Goal: Task Accomplishment & Management: Manage account settings

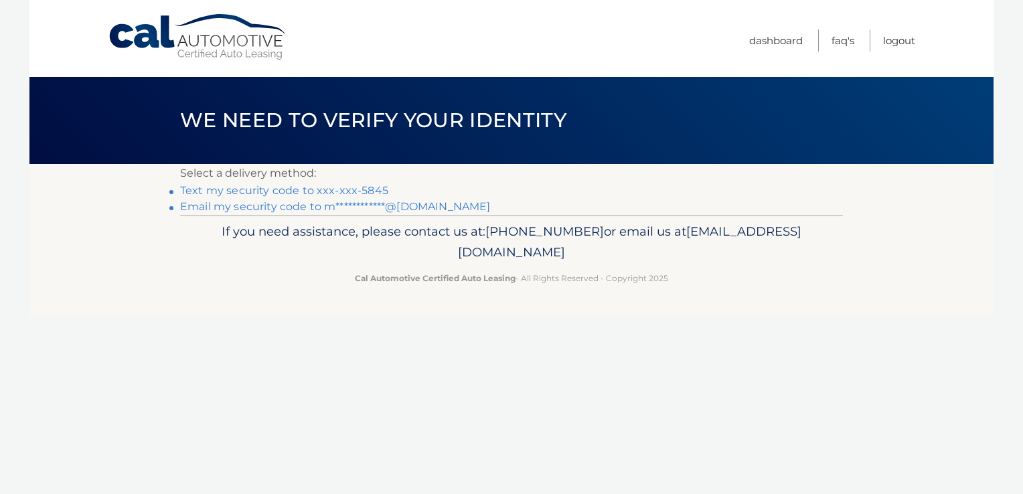
click at [260, 204] on link "**********" at bounding box center [335, 206] width 310 height 13
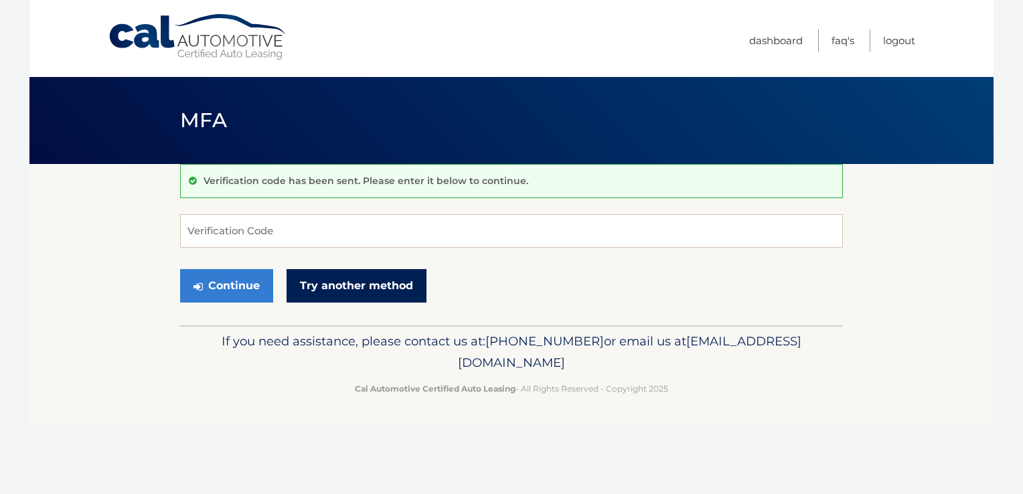
click at [400, 282] on link "Try another method" at bounding box center [356, 285] width 140 height 33
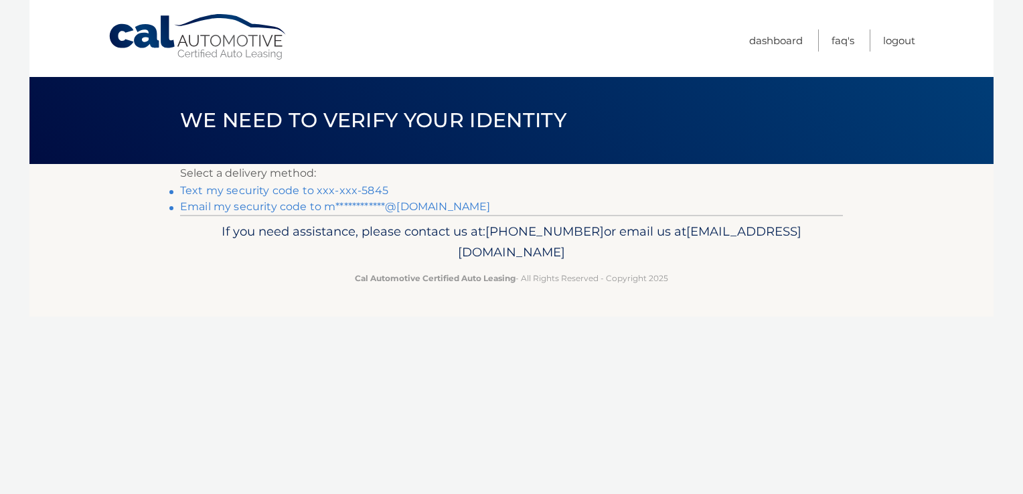
click at [347, 208] on link "**********" at bounding box center [335, 206] width 310 height 13
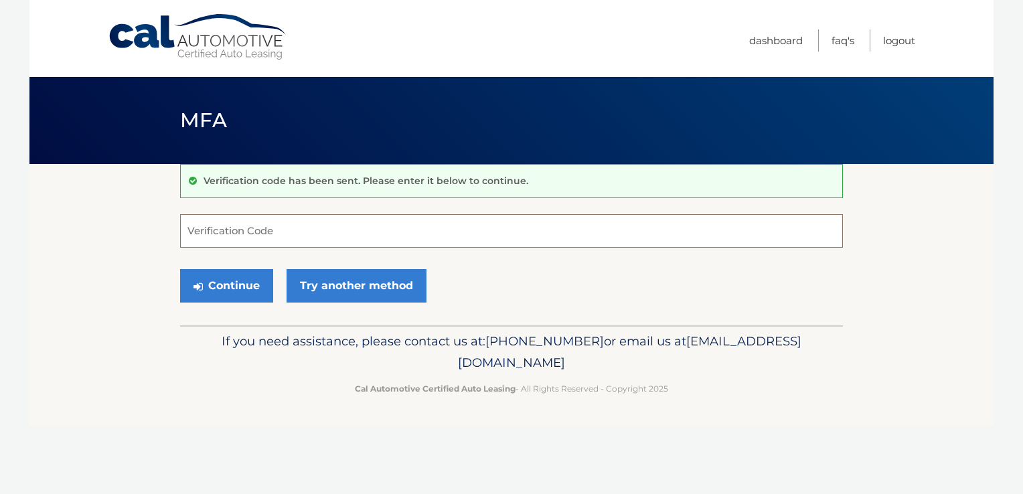
click at [436, 246] on input "Verification Code" at bounding box center [511, 230] width 663 height 33
type input "236298"
click at [216, 290] on button "Continue" at bounding box center [226, 285] width 93 height 33
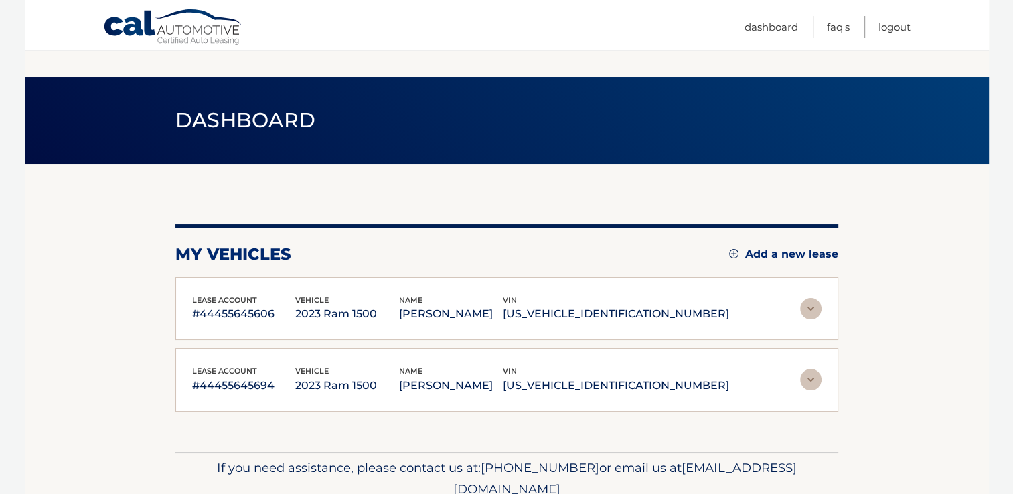
scroll to position [57, 0]
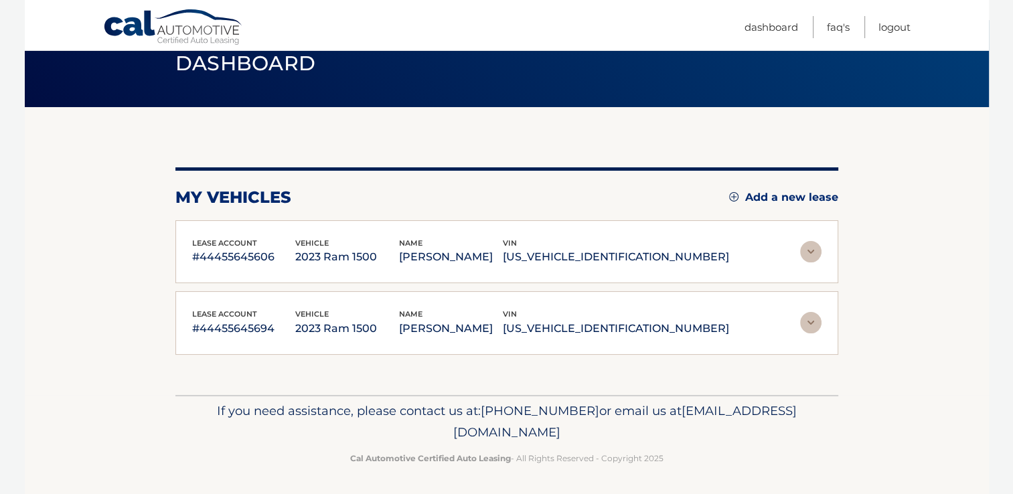
click at [796, 333] on div "lease account #44455645694 vehicle 2023 Ram 1500 name [PERSON_NAME] vin [US_VEH…" at bounding box center [506, 323] width 629 height 30
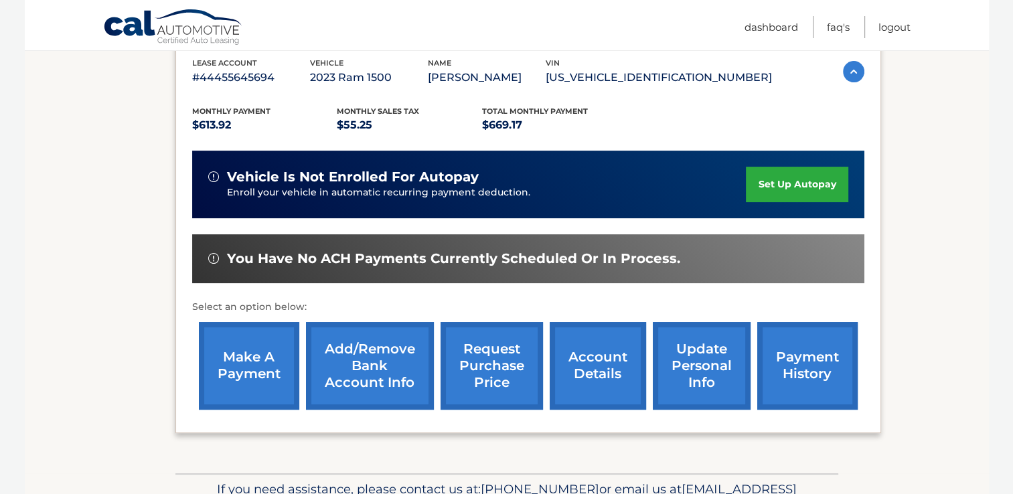
scroll to position [323, 0]
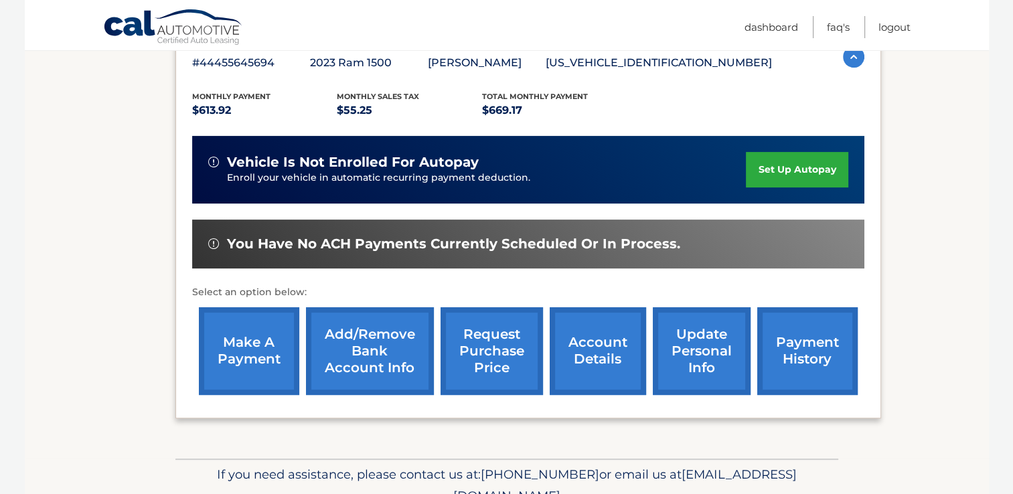
click at [481, 353] on link "request purchase price" at bounding box center [491, 351] width 102 height 88
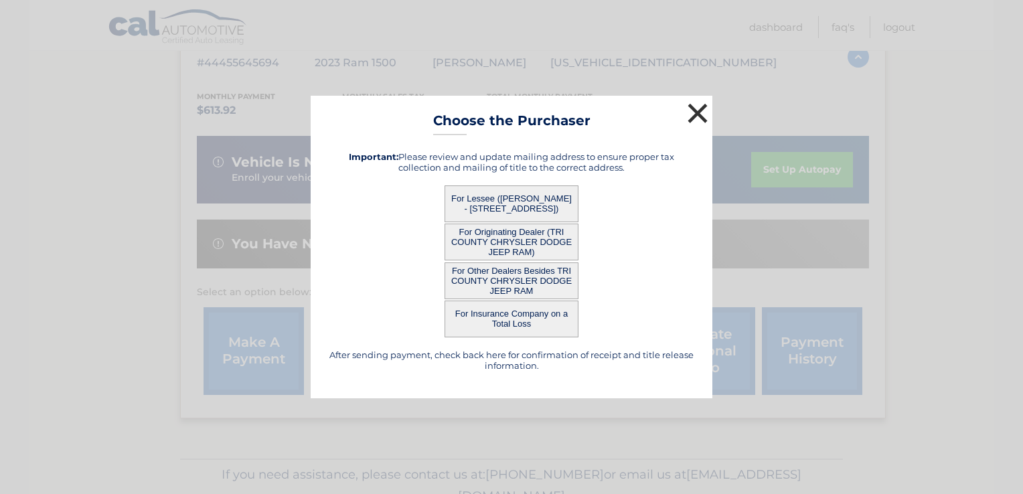
click at [697, 107] on button "×" at bounding box center [697, 113] width 27 height 27
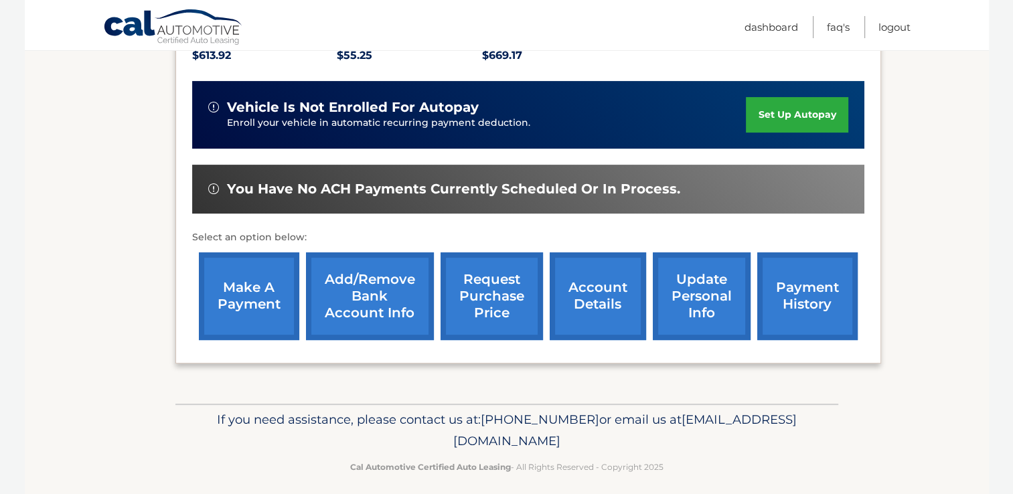
scroll to position [380, 0]
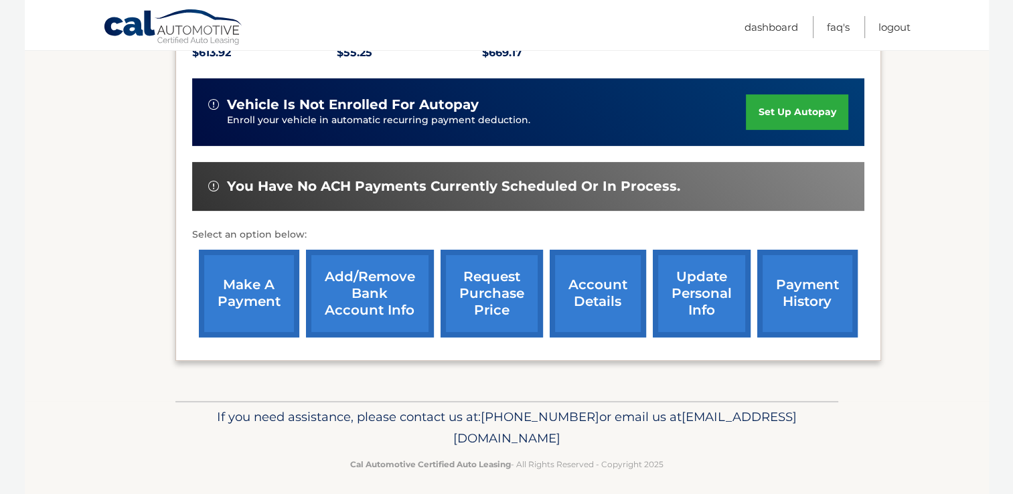
click at [487, 288] on link "request purchase price" at bounding box center [491, 294] width 102 height 88
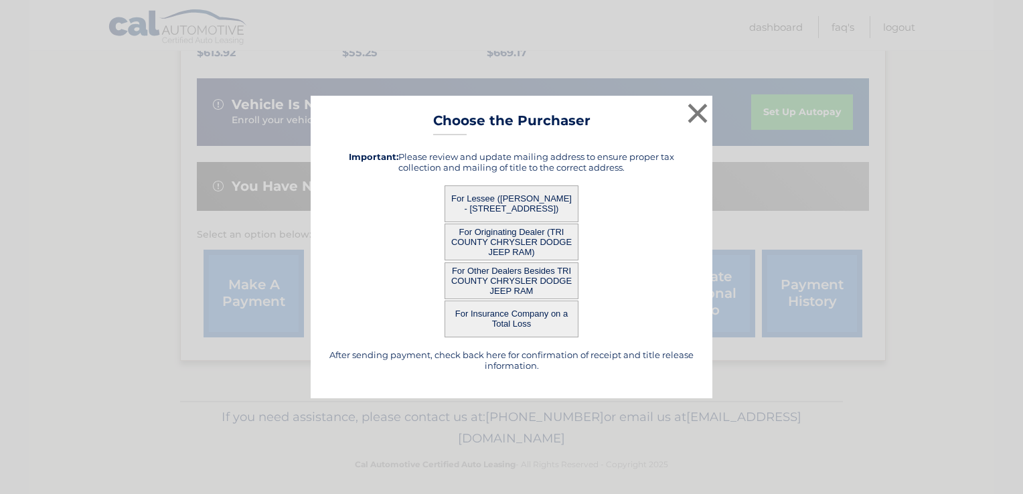
click at [517, 193] on button "For Lessee ([PERSON_NAME] - [STREET_ADDRESS])" at bounding box center [511, 203] width 134 height 37
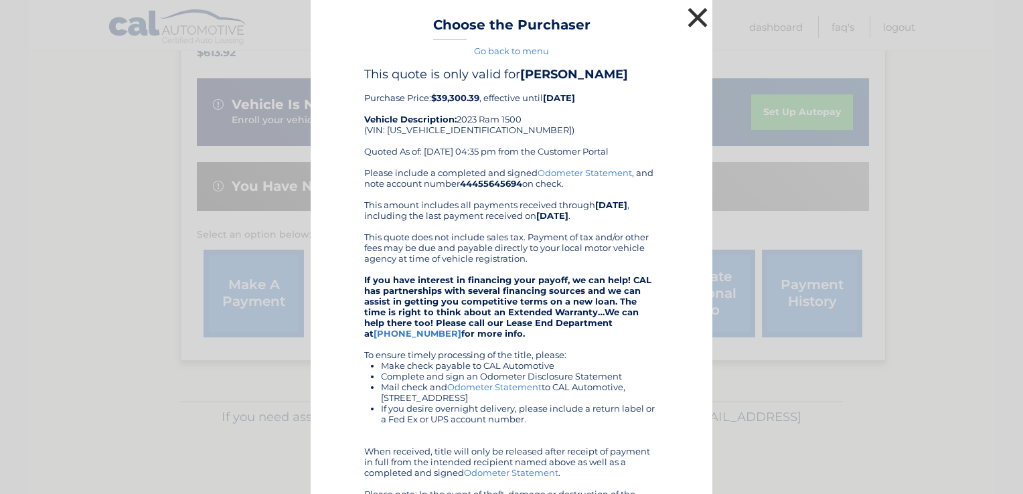
click at [695, 14] on button "×" at bounding box center [697, 17] width 27 height 27
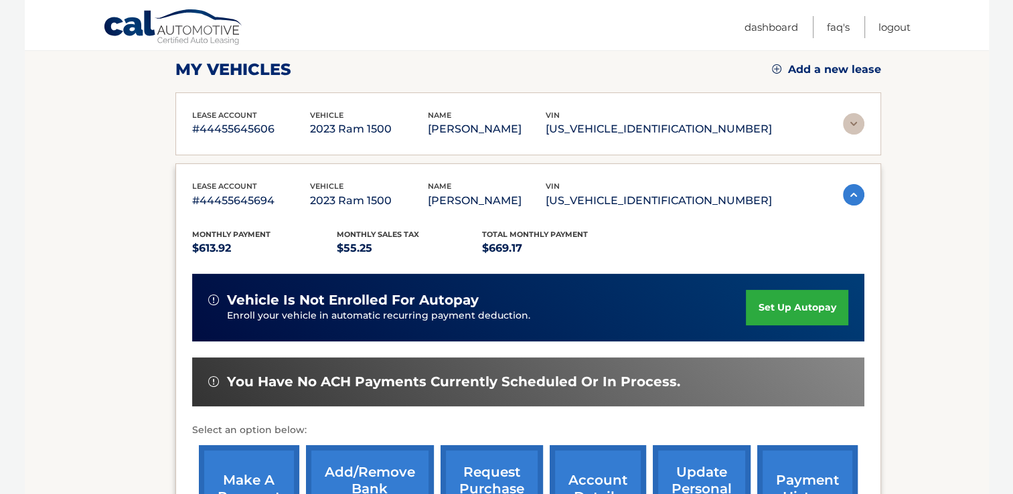
scroll to position [0, 0]
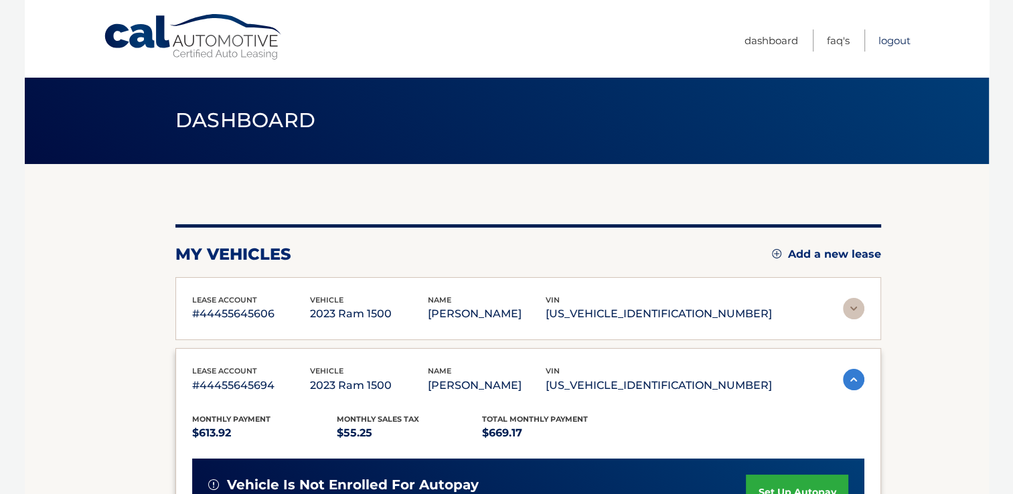
click at [894, 41] on link "Logout" at bounding box center [894, 40] width 32 height 22
